Goal: Information Seeking & Learning: Learn about a topic

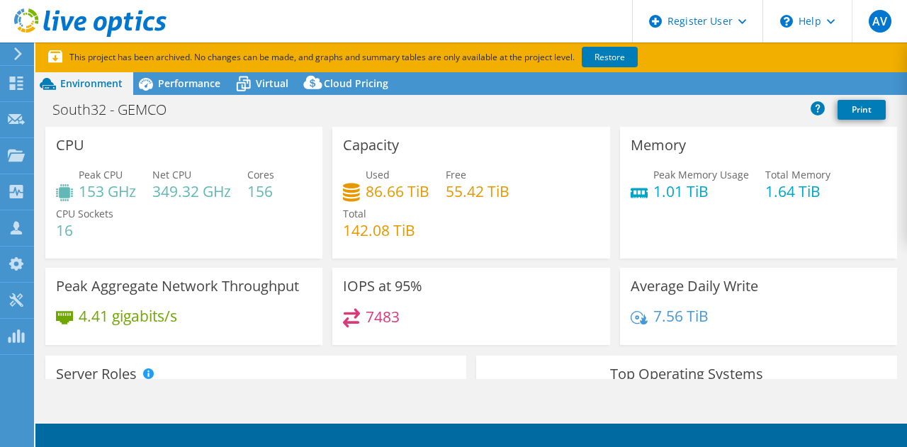
select select "[GEOGRAPHIC_DATA]"
click at [882, 275] on div "Average Daily Write 7.56 TiB" at bounding box center [758, 306] width 277 height 77
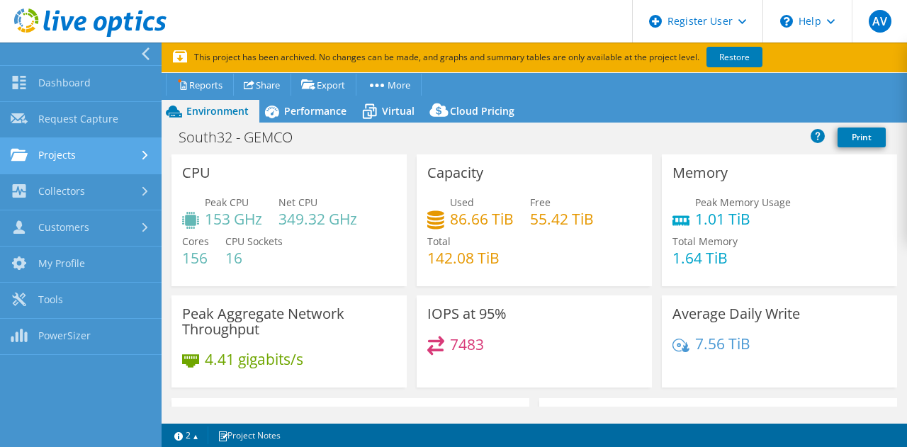
click at [72, 165] on link "Projects" at bounding box center [81, 156] width 162 height 36
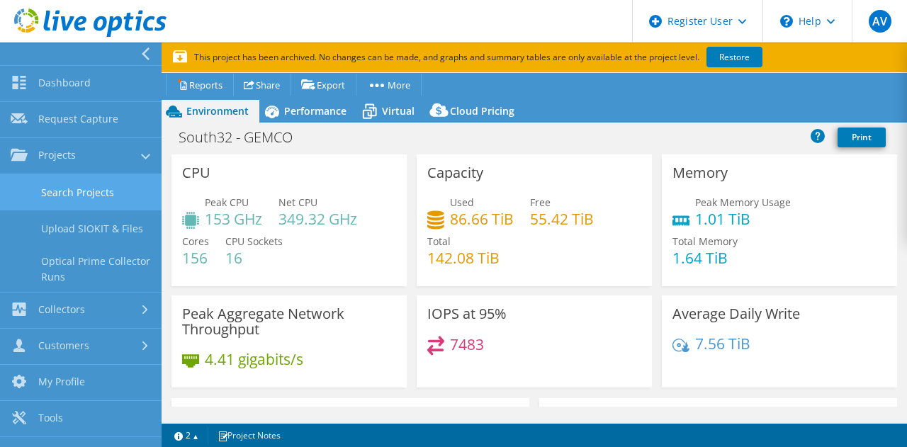
click at [85, 198] on link "Search Projects" at bounding box center [81, 192] width 162 height 36
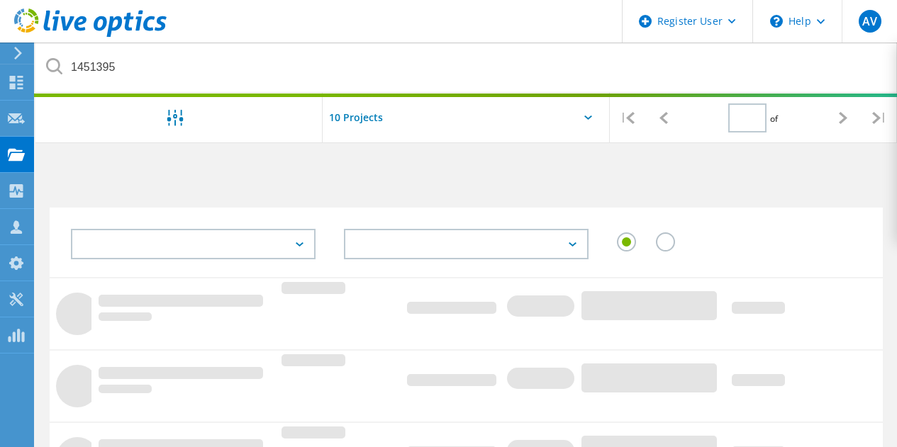
type input "1"
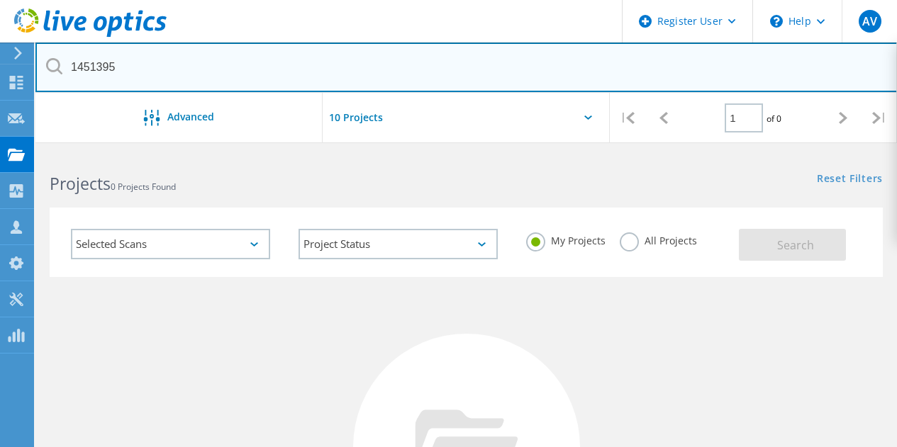
drag, startPoint x: 174, startPoint y: 71, endPoint x: 35, endPoint y: 61, distance: 139.3
click at [52, 68] on div "1451395" at bounding box center [465, 68] width 861 height 50
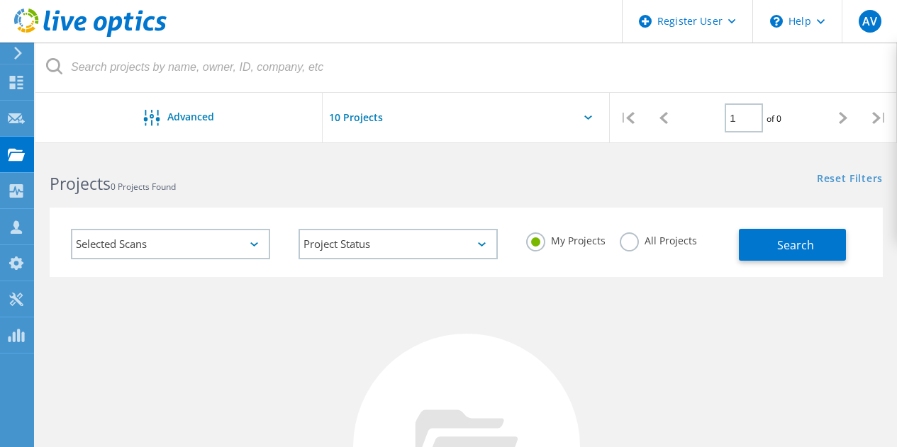
click at [632, 237] on label "All Projects" at bounding box center [658, 238] width 77 height 13
click at [0, 0] on input "All Projects" at bounding box center [0, 0] width 0 height 0
click at [794, 248] on span "Search" at bounding box center [795, 245] width 37 height 16
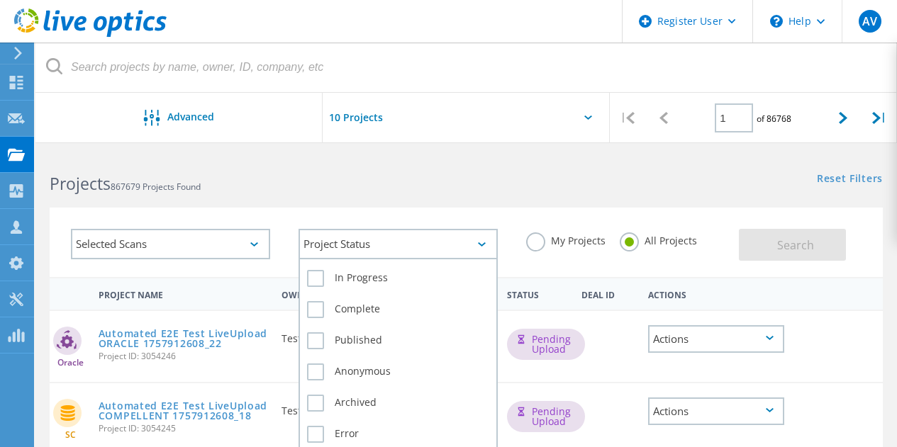
click at [363, 235] on div "Project Status" at bounding box center [397, 244] width 199 height 30
click at [359, 311] on label "Complete" at bounding box center [398, 309] width 182 height 17
click at [0, 0] on input "Complete" at bounding box center [0, 0] width 0 height 0
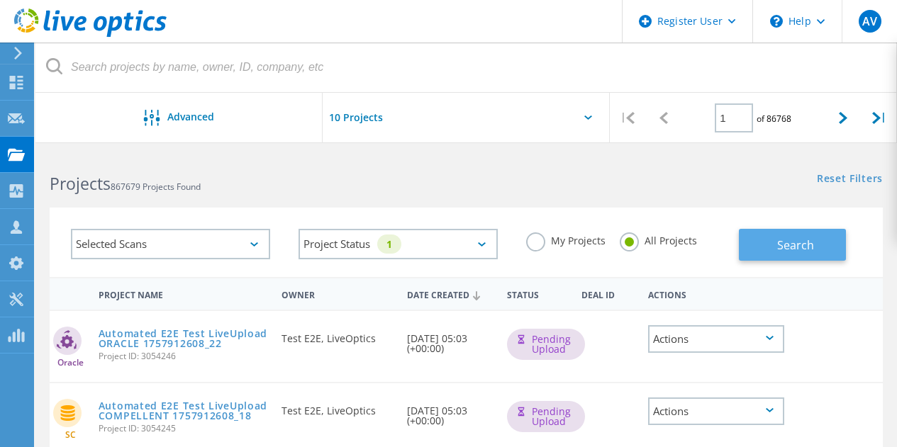
click at [757, 236] on button "Search" at bounding box center [792, 245] width 107 height 32
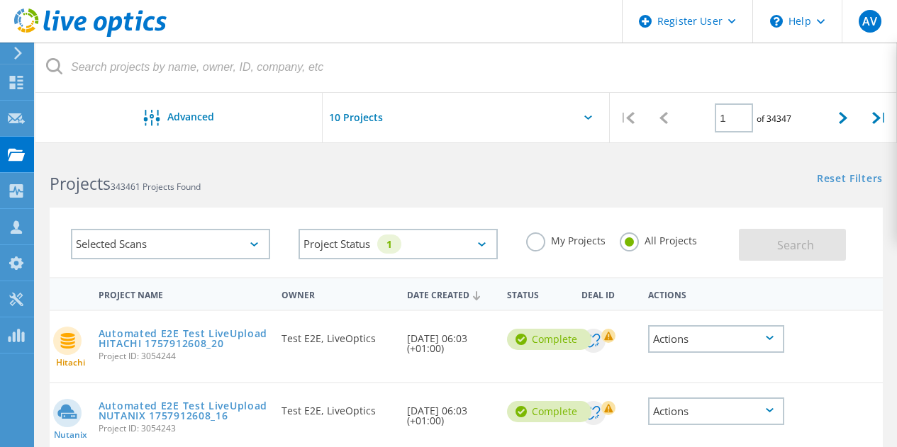
click at [242, 250] on div "Selected Scans" at bounding box center [170, 244] width 199 height 30
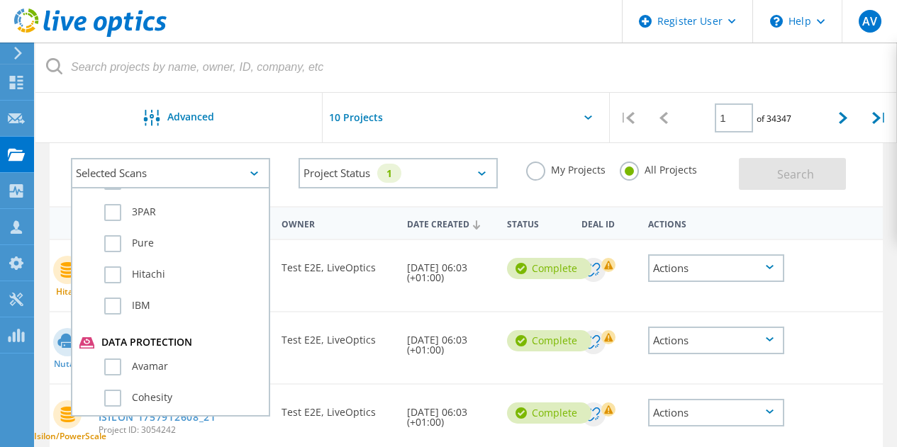
scroll to position [638, 0]
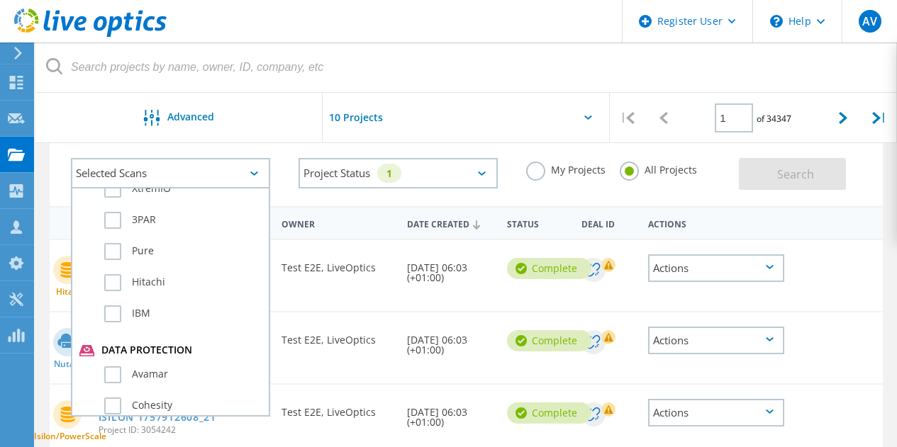
click at [246, 154] on div "Selected Scans Server & Cloud Optical Prime AWS Azure Nutanix RVTools Kubernete…" at bounding box center [171, 173] width 228 height 59
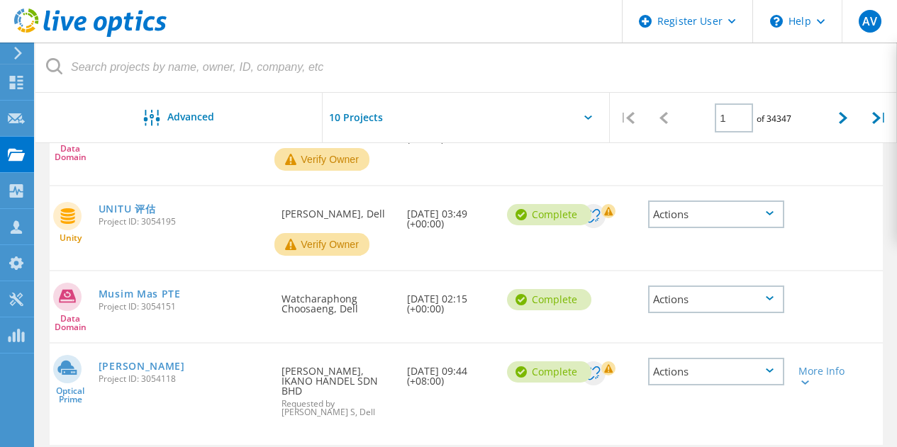
scroll to position [699, 0]
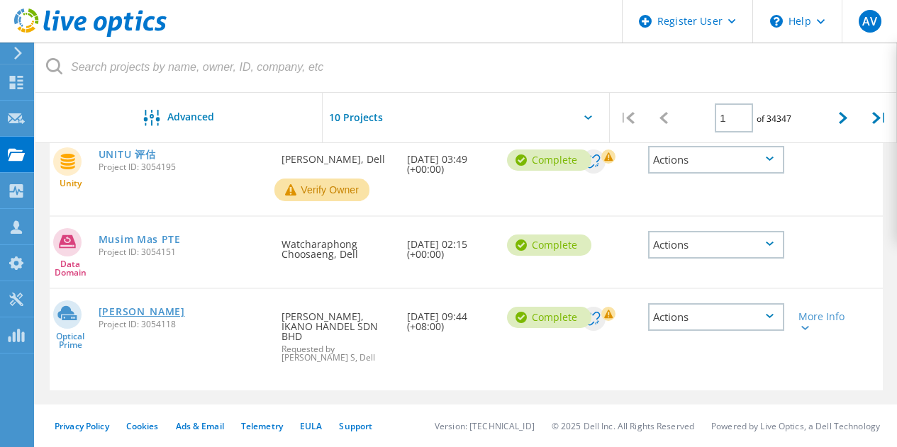
click at [159, 313] on link "Ikano Refresh" at bounding box center [142, 312] width 86 height 10
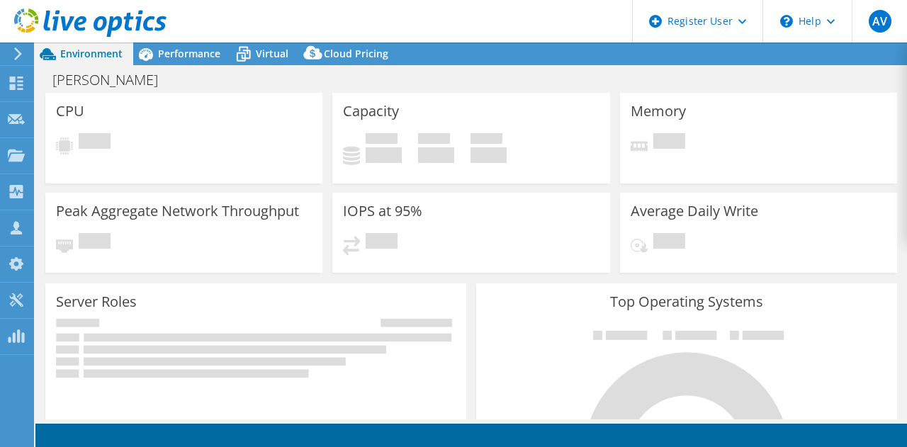
select select "USD"
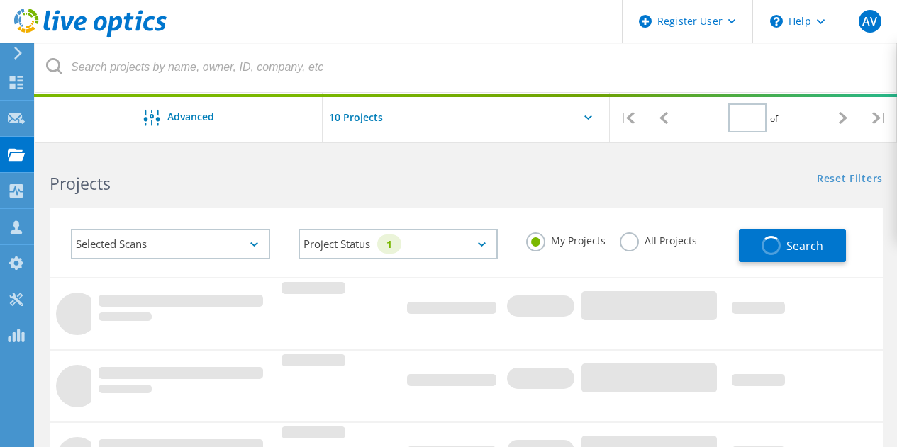
type input "1"
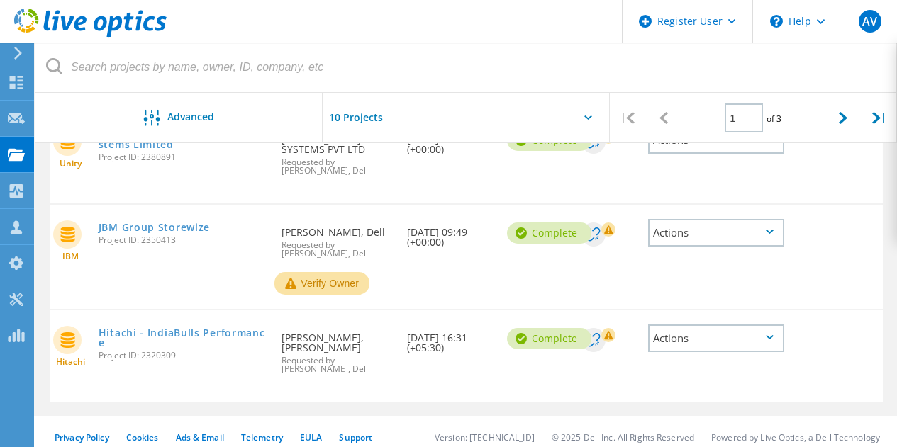
scroll to position [892, 0]
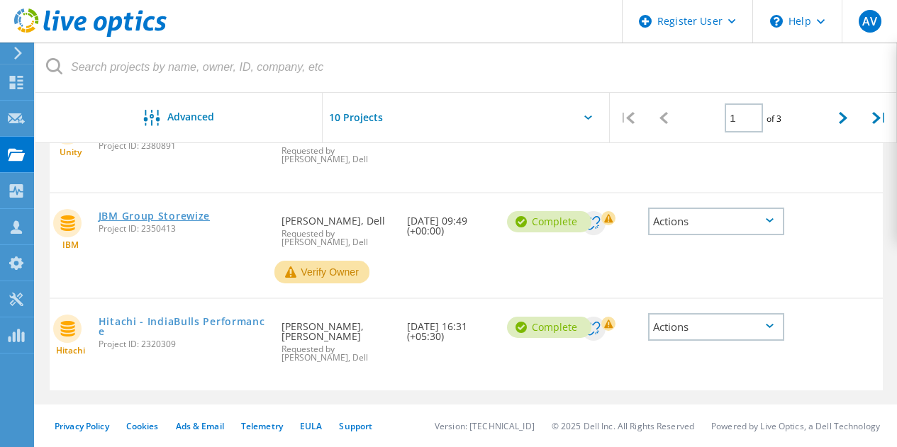
click at [189, 218] on link "JBM Group Storewize" at bounding box center [154, 216] width 111 height 10
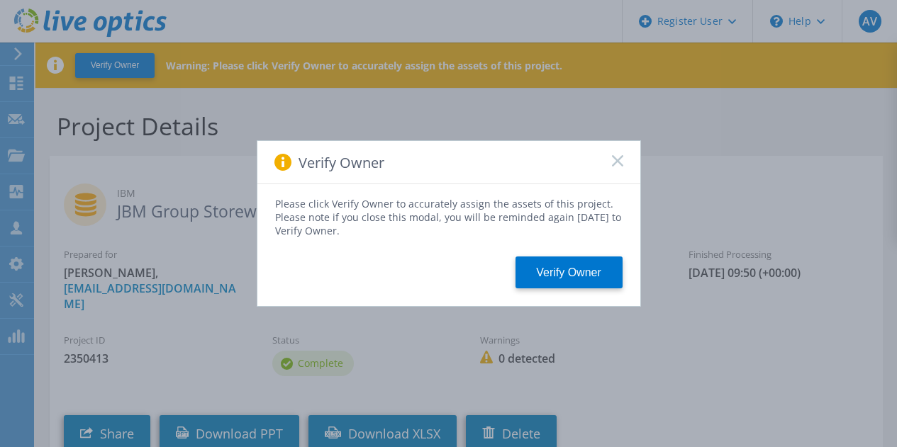
click at [612, 173] on div "Verify Owner" at bounding box center [448, 162] width 383 height 43
click at [612, 159] on icon at bounding box center [617, 160] width 11 height 11
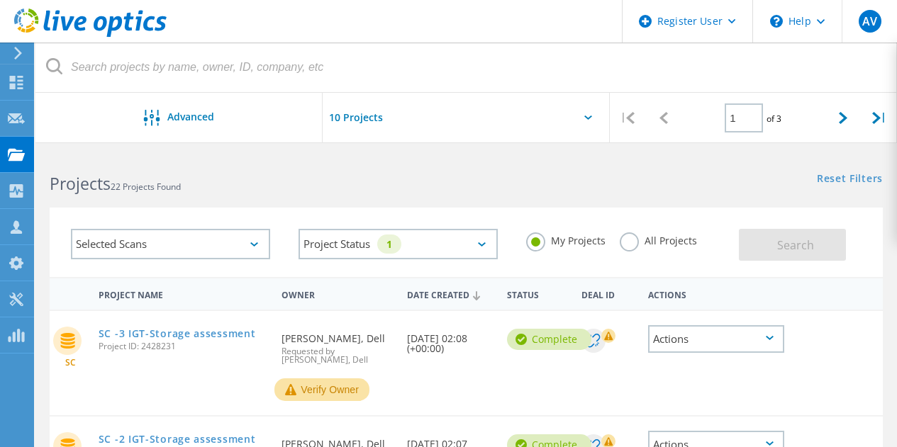
click at [637, 238] on label "All Projects" at bounding box center [658, 238] width 77 height 13
click at [0, 0] on input "All Projects" at bounding box center [0, 0] width 0 height 0
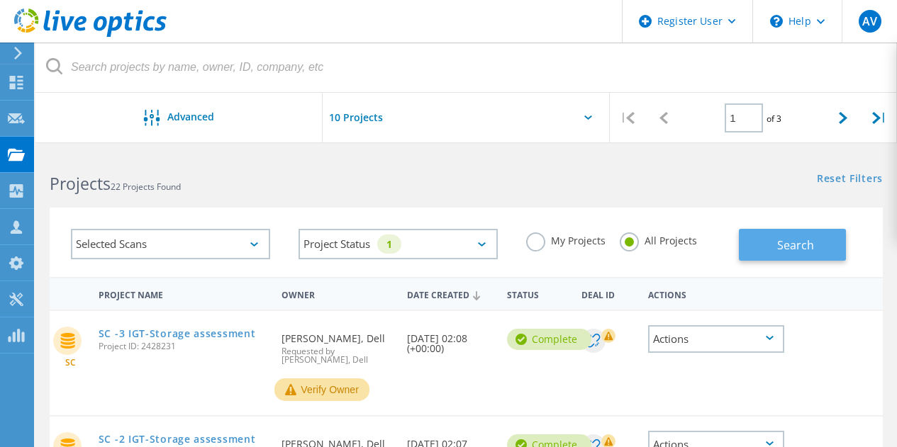
click at [766, 252] on button "Search" at bounding box center [792, 245] width 107 height 32
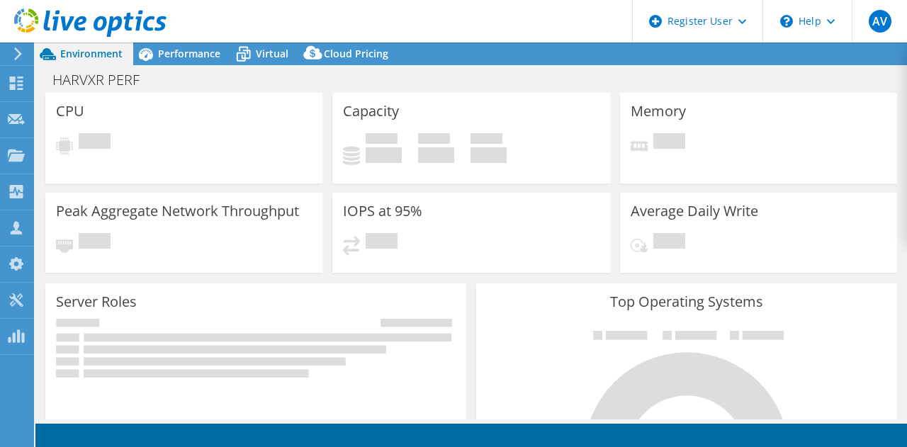
select select "USD"
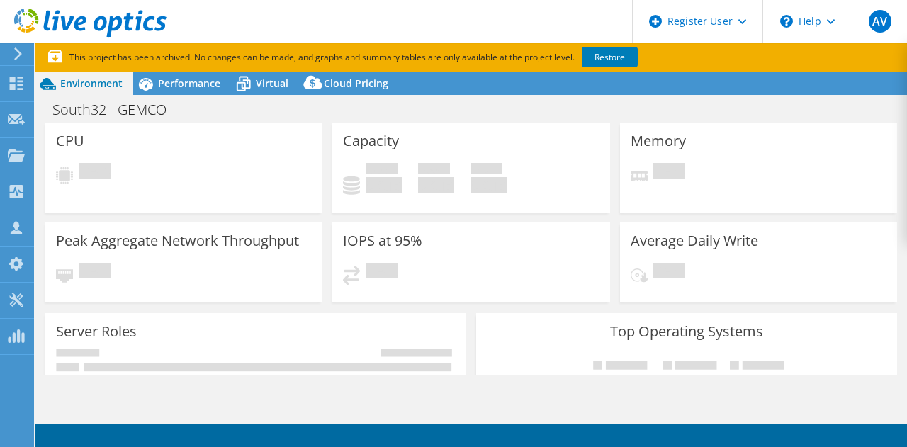
select select "[GEOGRAPHIC_DATA]"
select select "USD"
select select "[GEOGRAPHIC_DATA]"
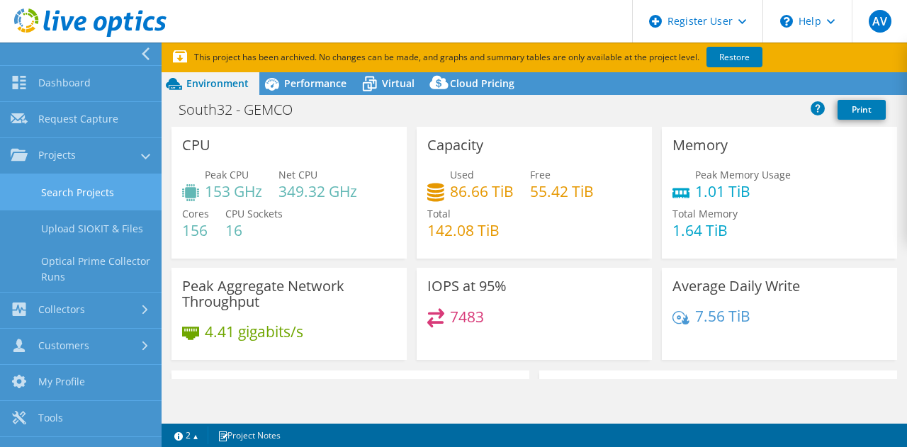
click at [90, 196] on div "Dashboard Request Capture Projects Search Projects Upload SIOKIT & Files Optica…" at bounding box center [81, 257] width 162 height 384
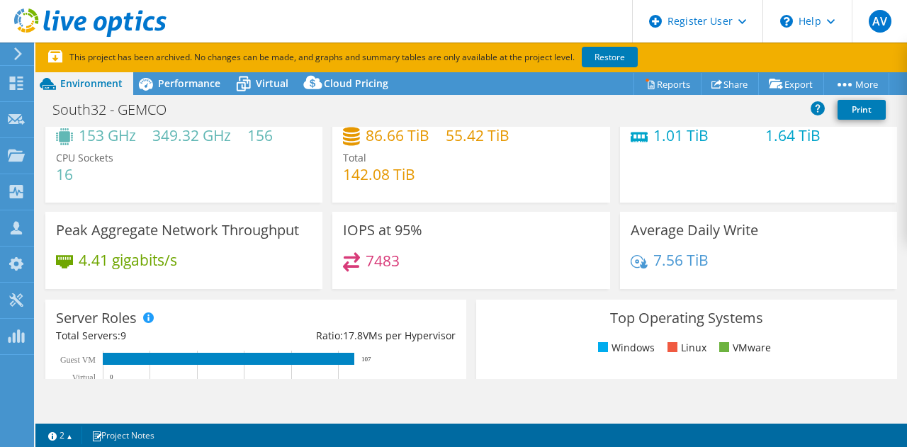
scroll to position [71, 0]
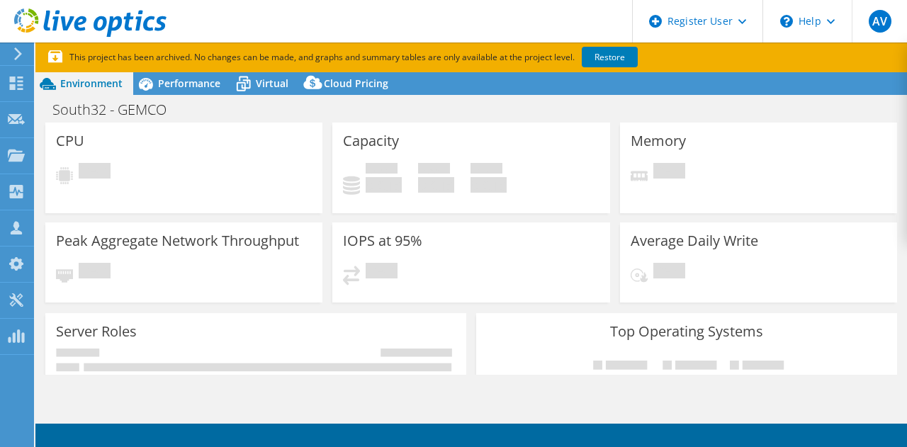
select select "[GEOGRAPHIC_DATA]"
select select "USD"
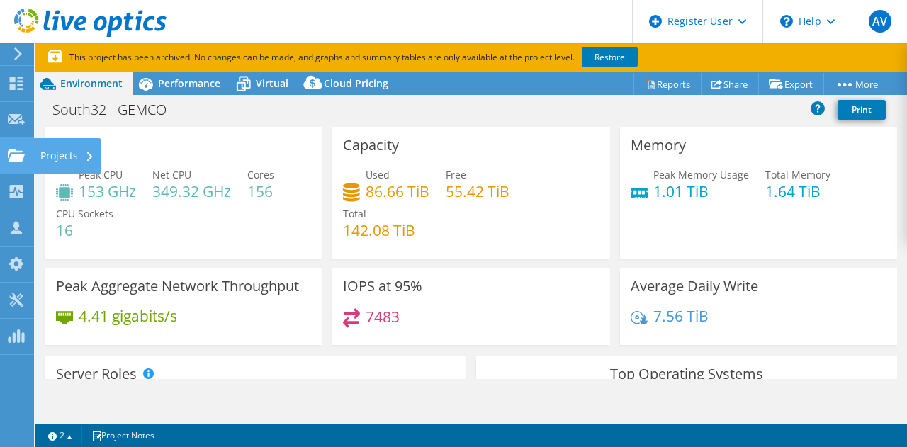
click at [9, 162] on div at bounding box center [16, 158] width 17 height 16
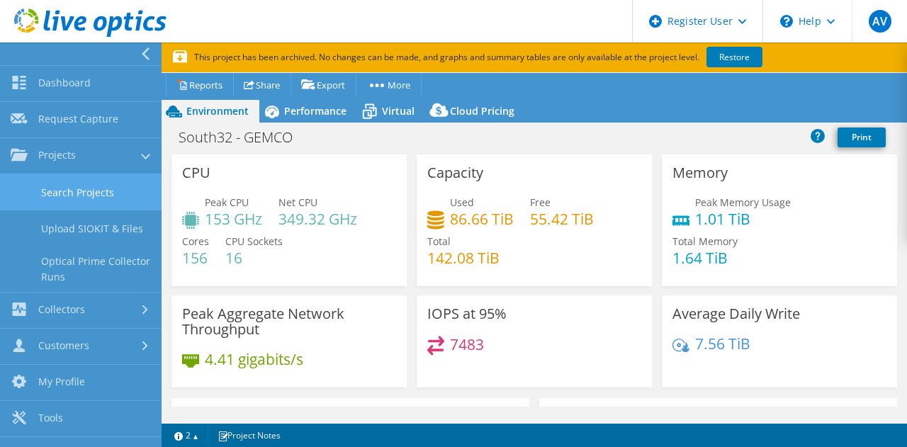
click at [109, 192] on link "Search Projects" at bounding box center [81, 192] width 162 height 36
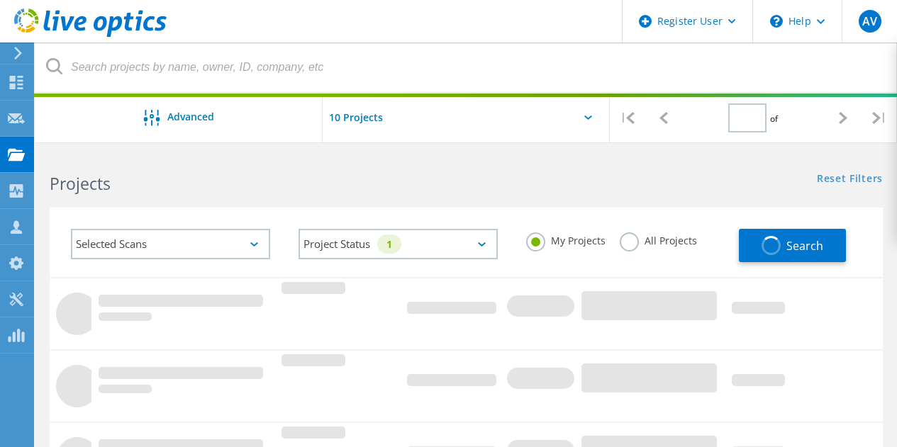
type input "2"
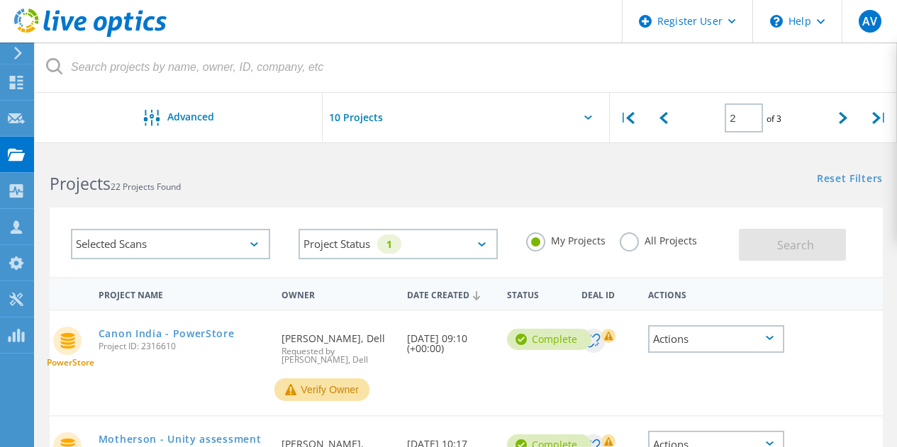
click at [635, 241] on label "All Projects" at bounding box center [658, 238] width 77 height 13
click at [0, 0] on input "All Projects" at bounding box center [0, 0] width 0 height 0
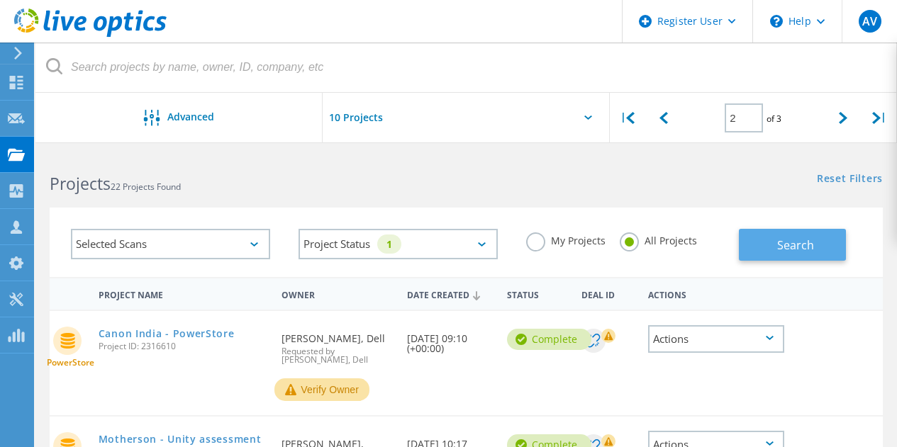
click at [781, 238] on span "Search" at bounding box center [795, 245] width 37 height 16
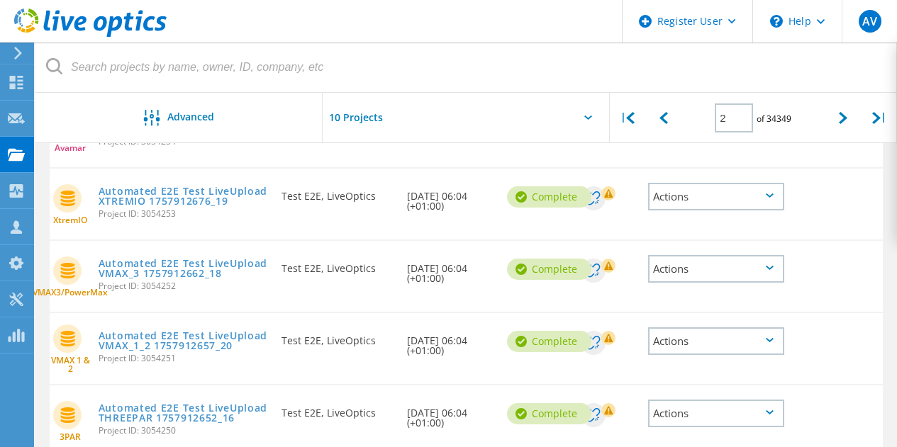
scroll to position [5, 0]
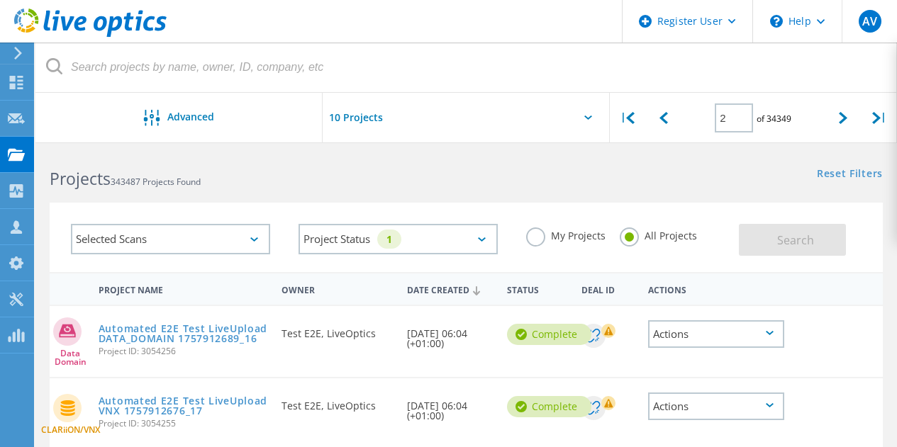
click at [221, 236] on div "Selected Scans" at bounding box center [170, 239] width 199 height 30
click at [146, 247] on div "Selected Scans" at bounding box center [170, 239] width 199 height 30
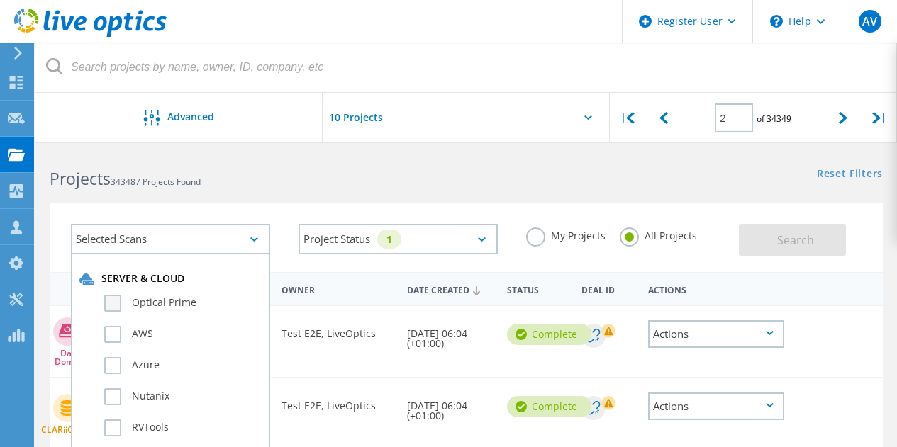
click at [108, 302] on label "Optical Prime" at bounding box center [182, 303] width 157 height 17
click at [0, 0] on input "Optical Prime" at bounding box center [0, 0] width 0 height 0
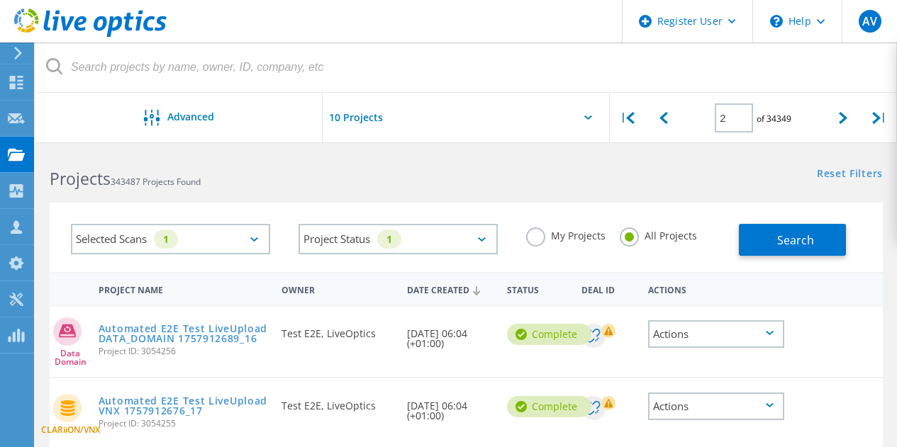
drag, startPoint x: 756, startPoint y: 231, endPoint x: 327, endPoint y: 212, distance: 429.3
click at [310, 213] on div "Project Status 1 In Progress Complete Published Anonymous Archived Error" at bounding box center [398, 239] width 228 height 59
click at [750, 239] on button "Search" at bounding box center [792, 240] width 107 height 32
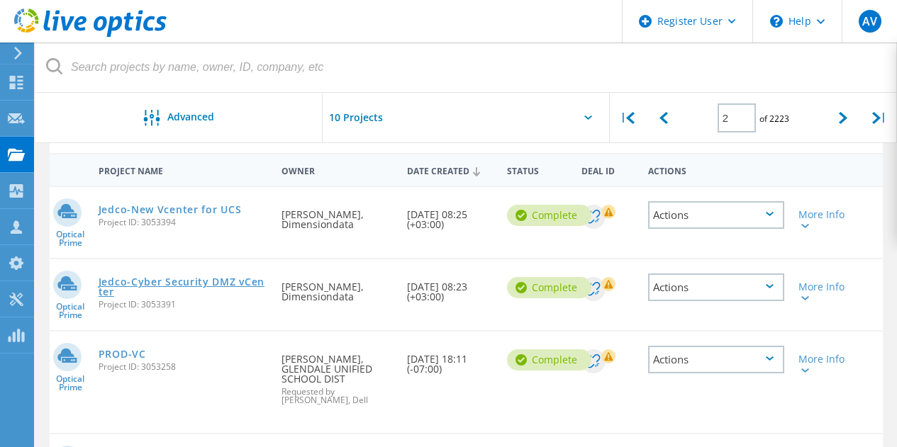
scroll to position [147, 0]
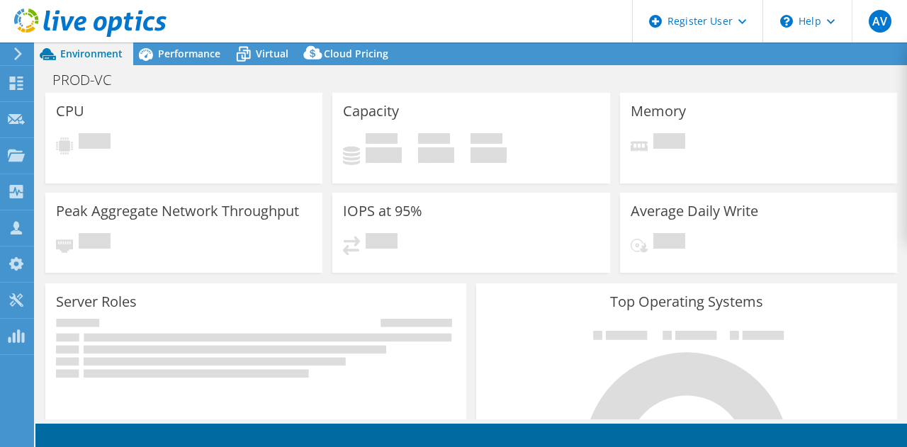
select select "USD"
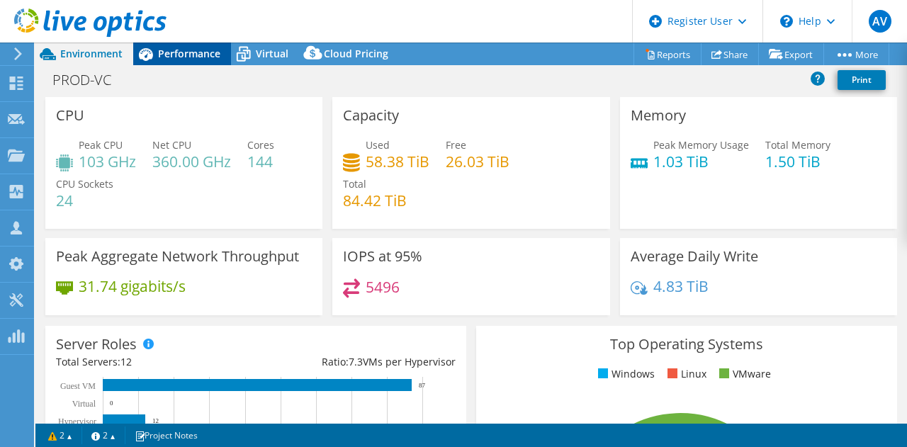
click at [204, 57] on span "Performance" at bounding box center [189, 53] width 62 height 13
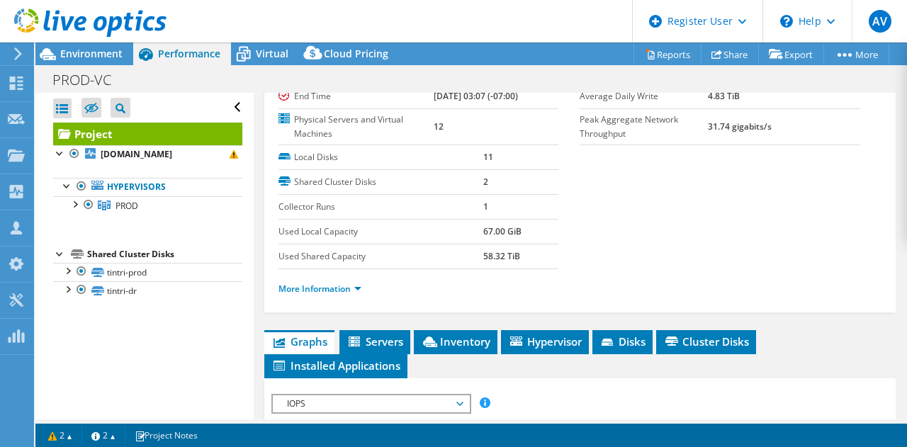
scroll to position [142, 0]
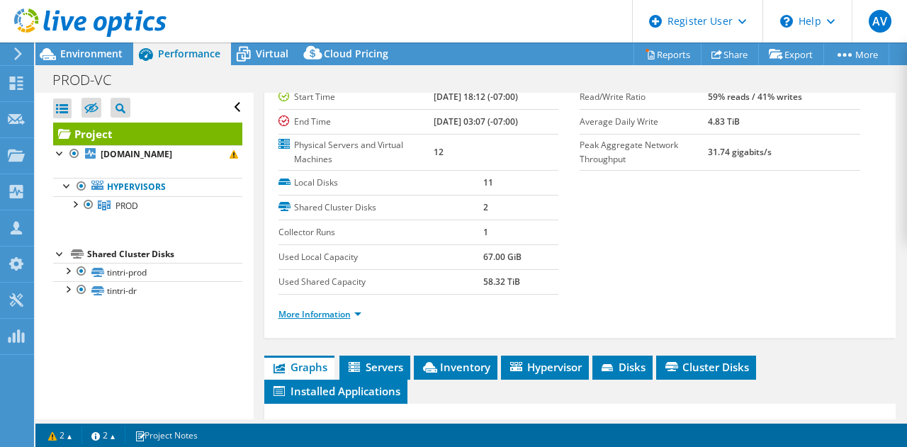
click at [353, 312] on link "More Information" at bounding box center [320, 314] width 83 height 12
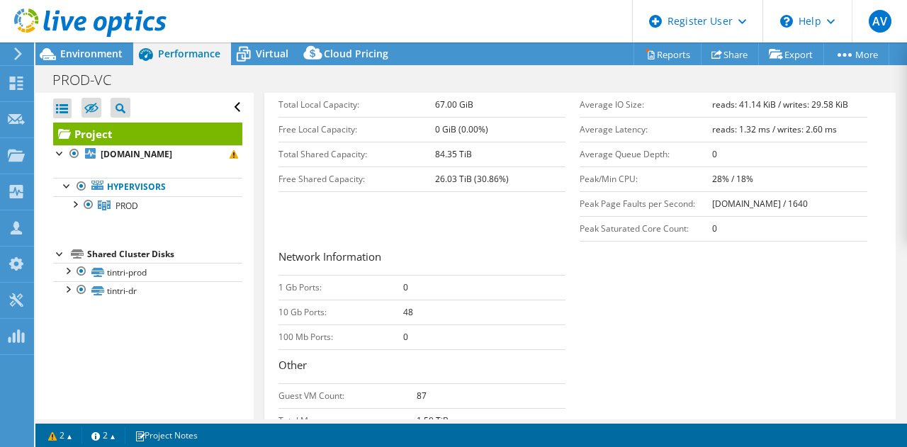
scroll to position [425, 0]
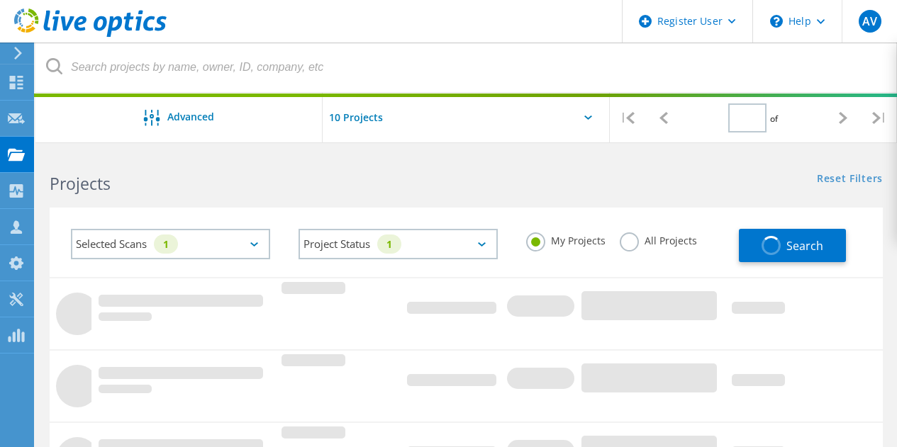
type input "1"
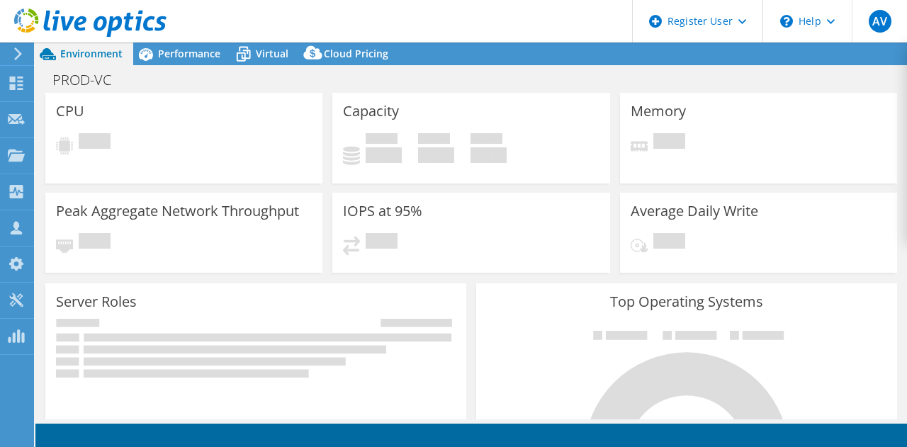
select select "USD"
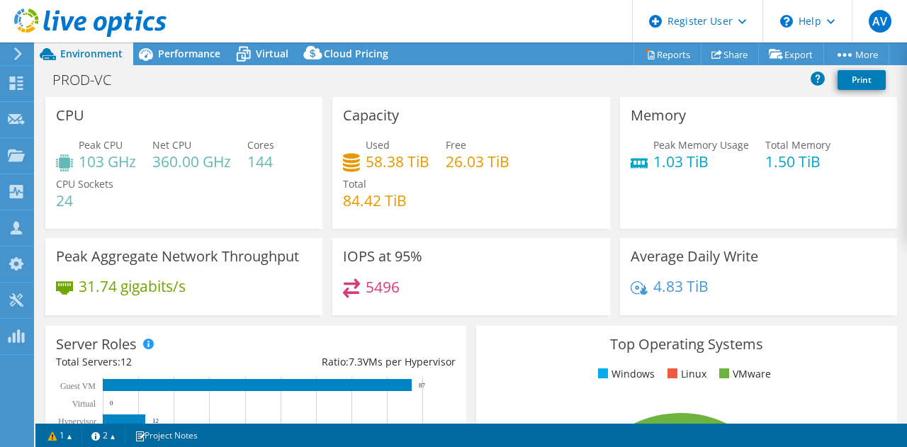
click at [198, 66] on div "Project Actions Project Actions Reports Share Export vSAN ReadyNode Sizer" at bounding box center [471, 245] width 872 height 405
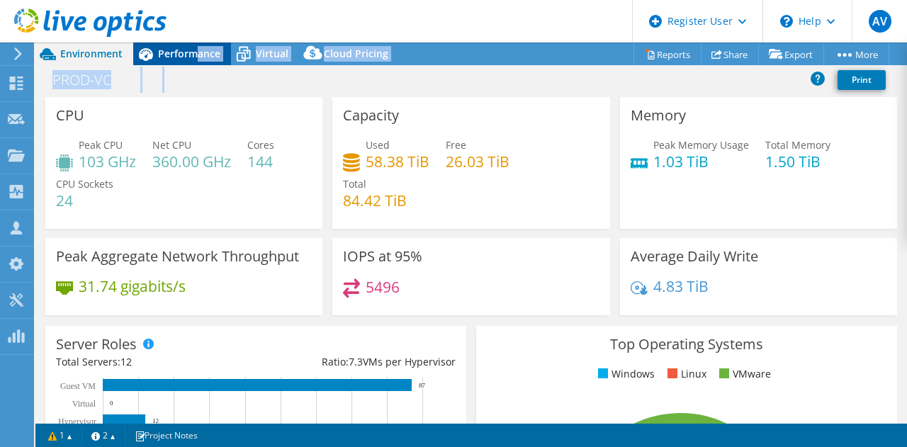
click at [201, 50] on span "Performance" at bounding box center [189, 53] width 62 height 13
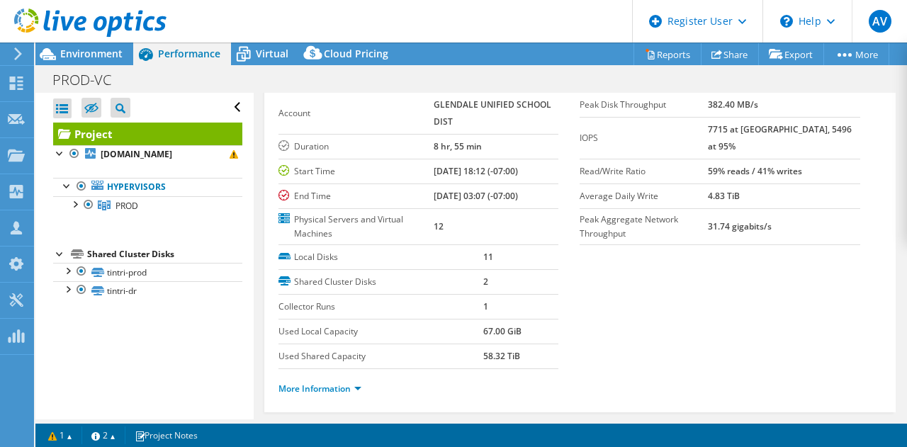
scroll to position [142, 0]
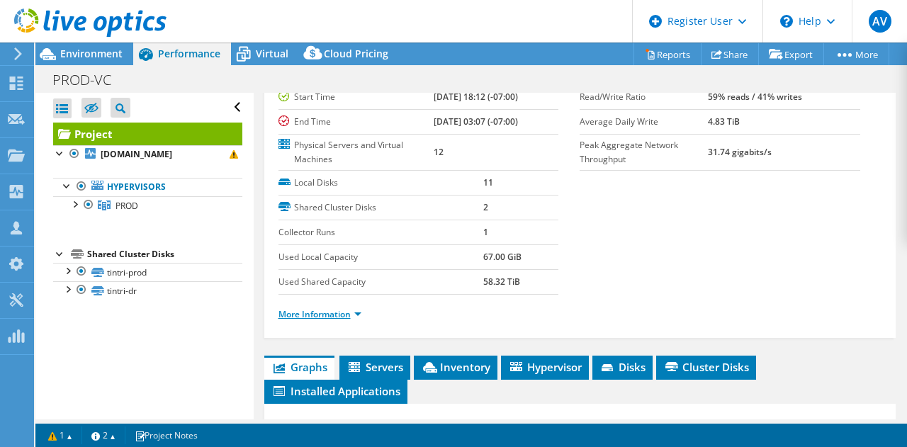
click at [327, 313] on link "More Information" at bounding box center [320, 314] width 83 height 12
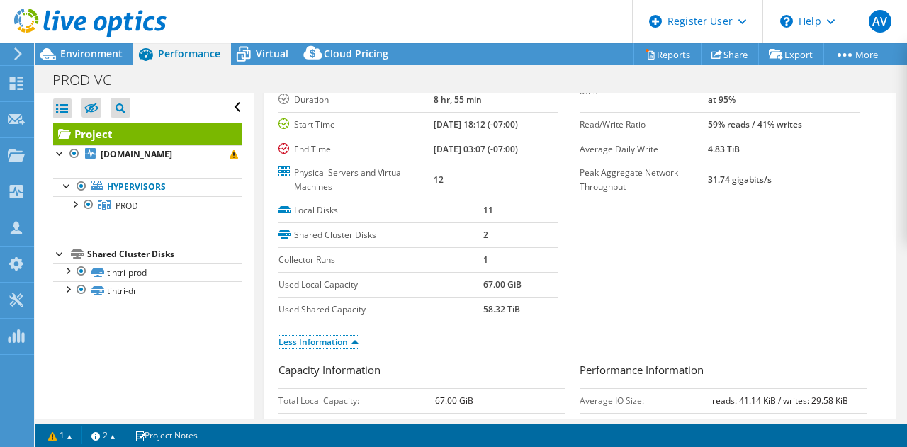
scroll to position [0, 0]
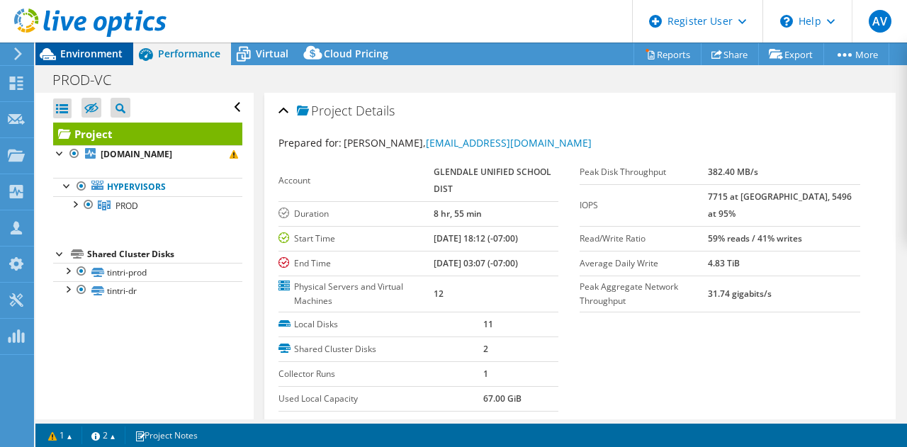
click at [111, 55] on span "Environment" at bounding box center [91, 53] width 62 height 13
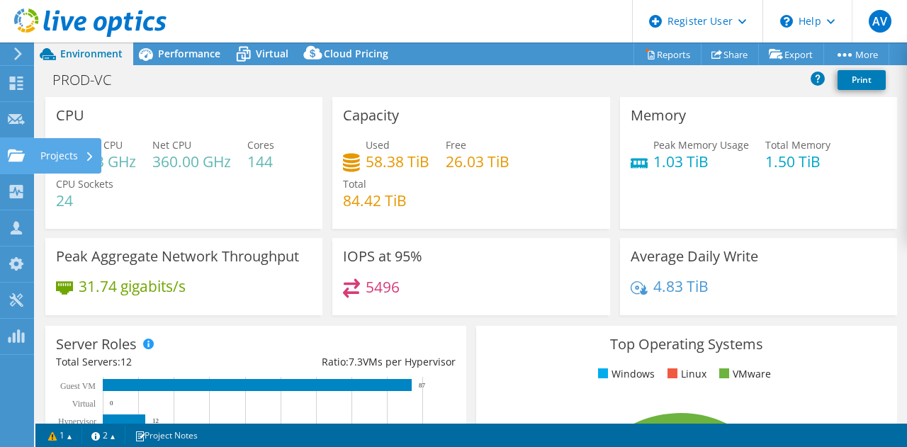
click at [18, 155] on use at bounding box center [16, 155] width 17 height 12
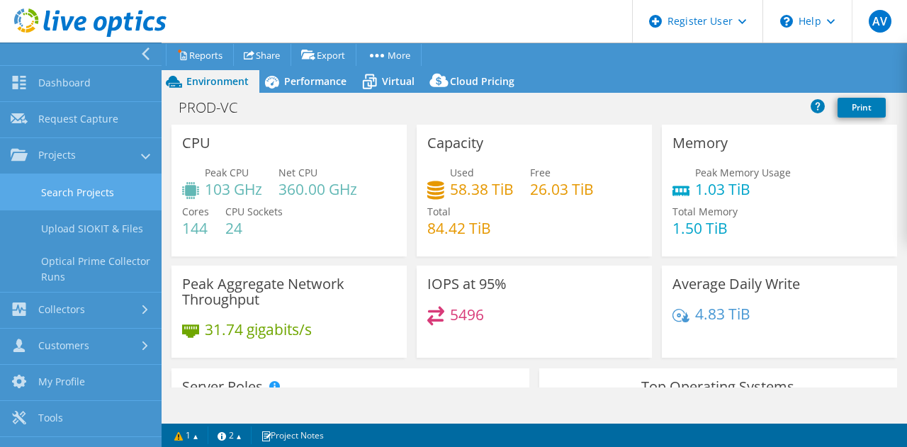
click at [51, 187] on link "Search Projects" at bounding box center [81, 192] width 162 height 36
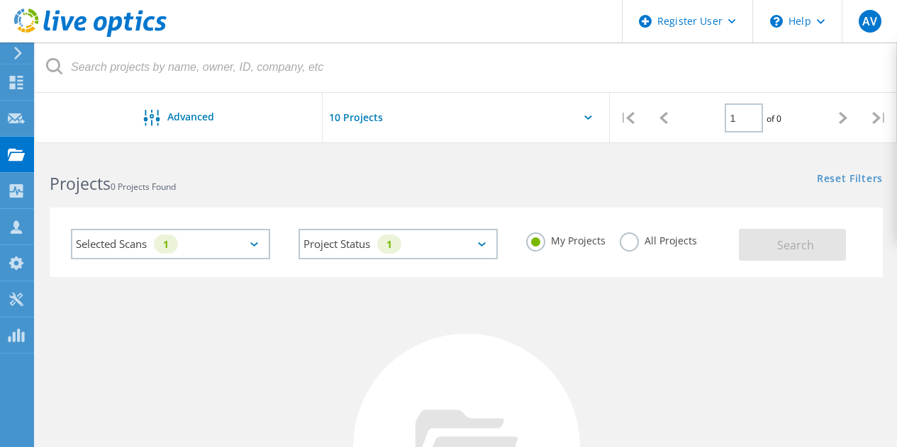
click at [233, 242] on div "Selected Scans 1" at bounding box center [170, 244] width 199 height 30
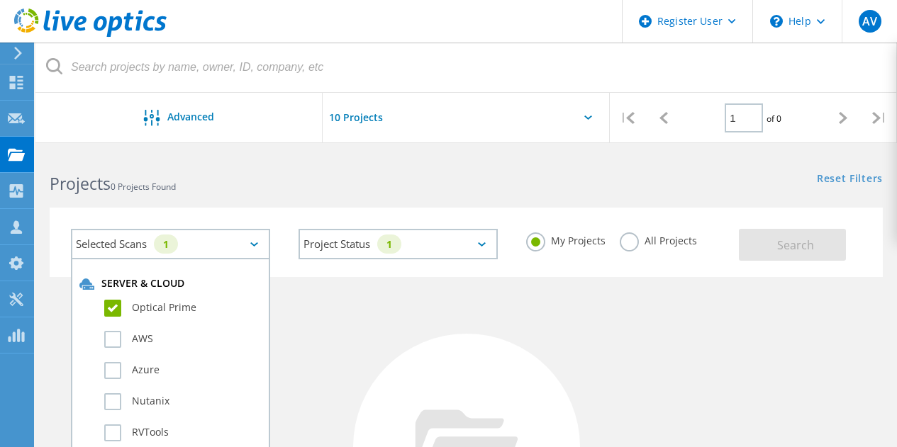
click at [109, 311] on label "Optical Prime" at bounding box center [182, 308] width 157 height 17
click at [0, 0] on input "Optical Prime" at bounding box center [0, 0] width 0 height 0
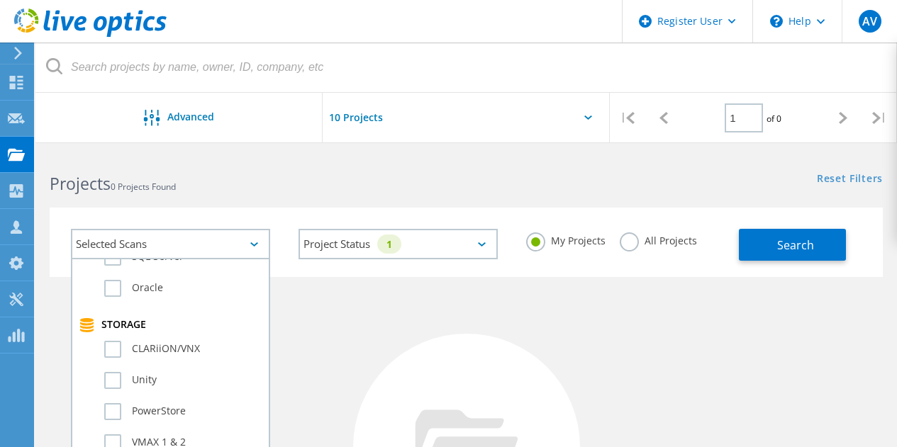
scroll to position [284, 0]
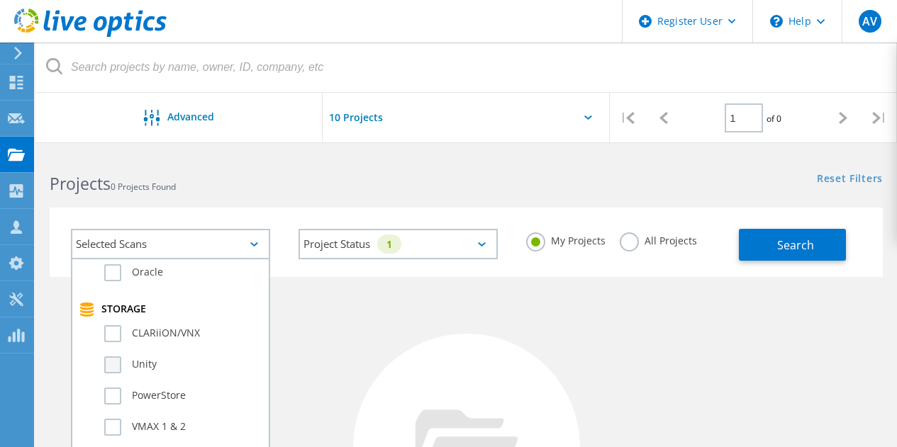
click at [113, 364] on label "Unity" at bounding box center [182, 365] width 157 height 17
click at [0, 0] on input "Unity" at bounding box center [0, 0] width 0 height 0
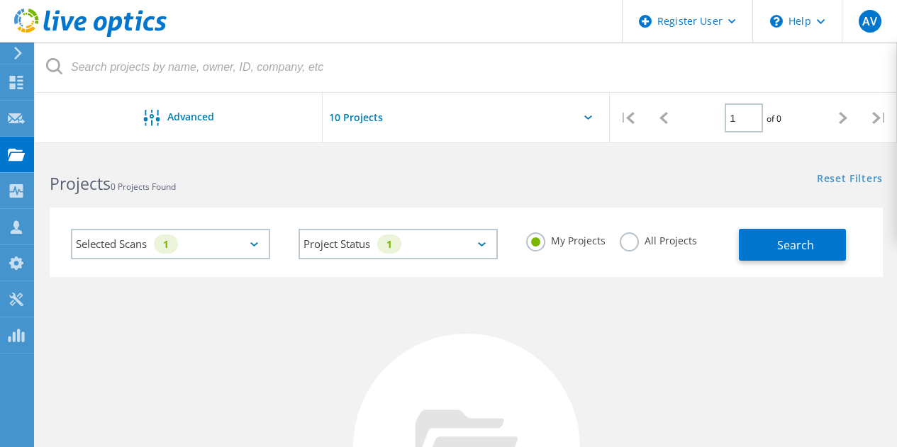
click at [630, 246] on label "All Projects" at bounding box center [658, 238] width 77 height 13
click at [0, 0] on input "All Projects" at bounding box center [0, 0] width 0 height 0
click at [776, 245] on button "Search" at bounding box center [792, 245] width 107 height 32
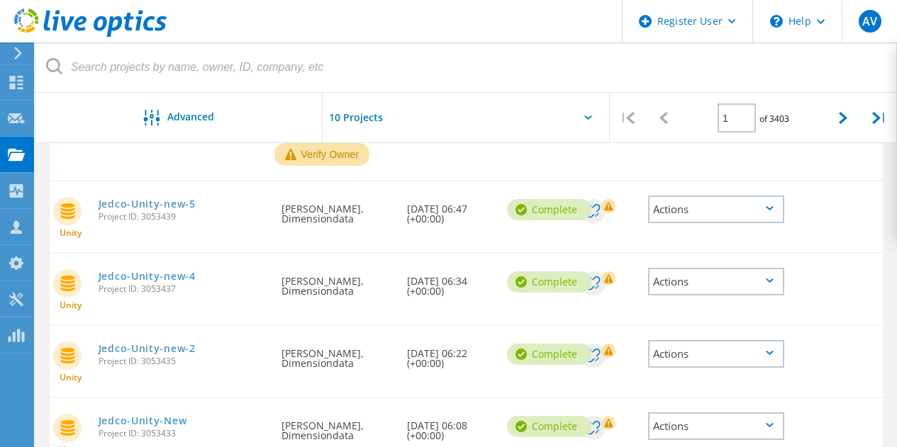
scroll to position [289, 0]
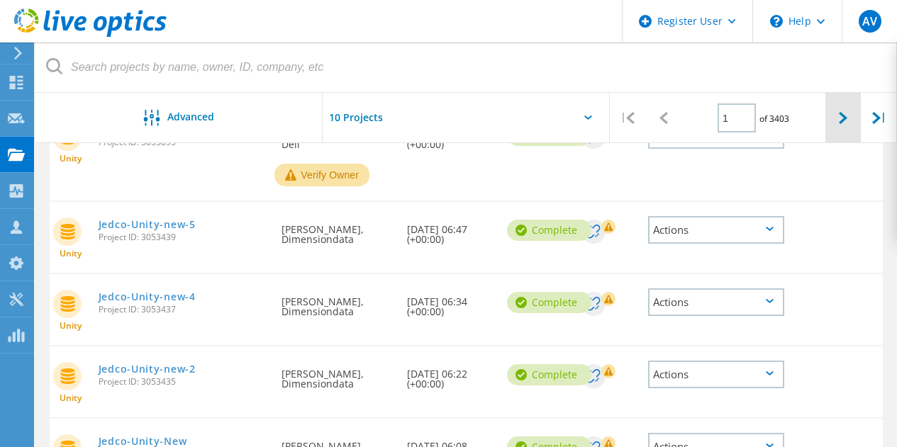
click at [846, 107] on div at bounding box center [843, 118] width 36 height 50
type input "2"
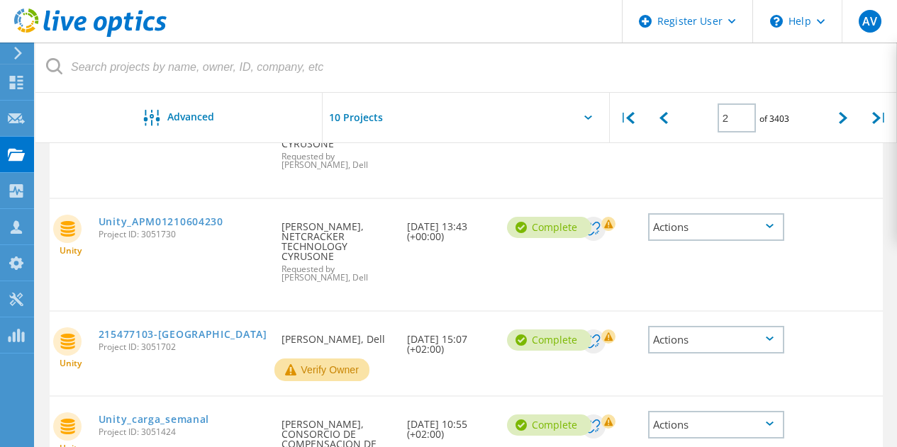
scroll to position [921, 0]
